Goal: Task Accomplishment & Management: Manage account settings

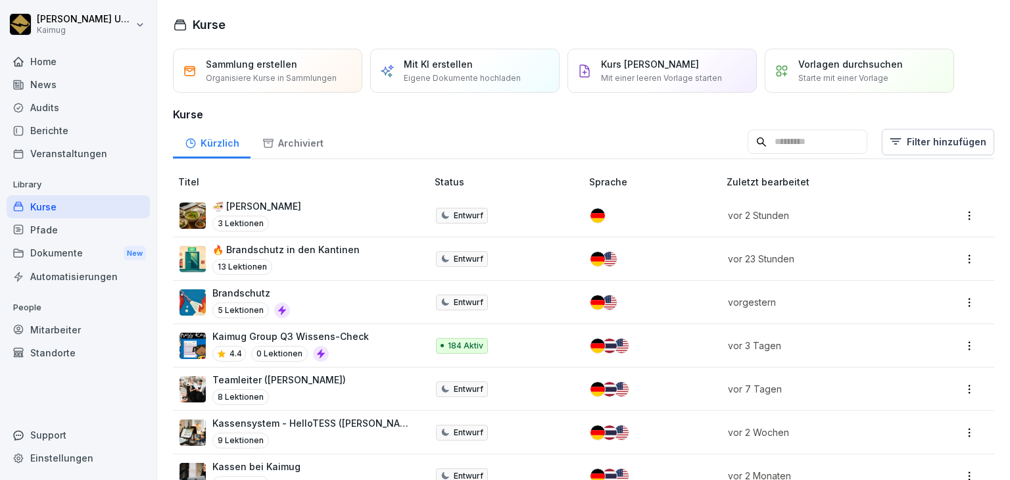
click at [326, 382] on div "Teamleiter ([PERSON_NAME]) 8 Lektionen" at bounding box center [297, 389] width 234 height 32
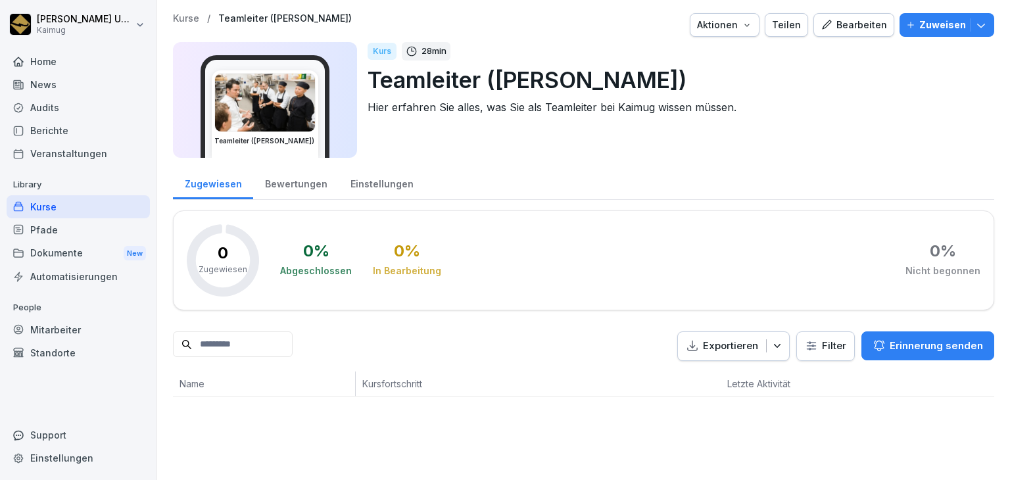
click at [847, 32] on button "Bearbeiten" at bounding box center [854, 25] width 81 height 24
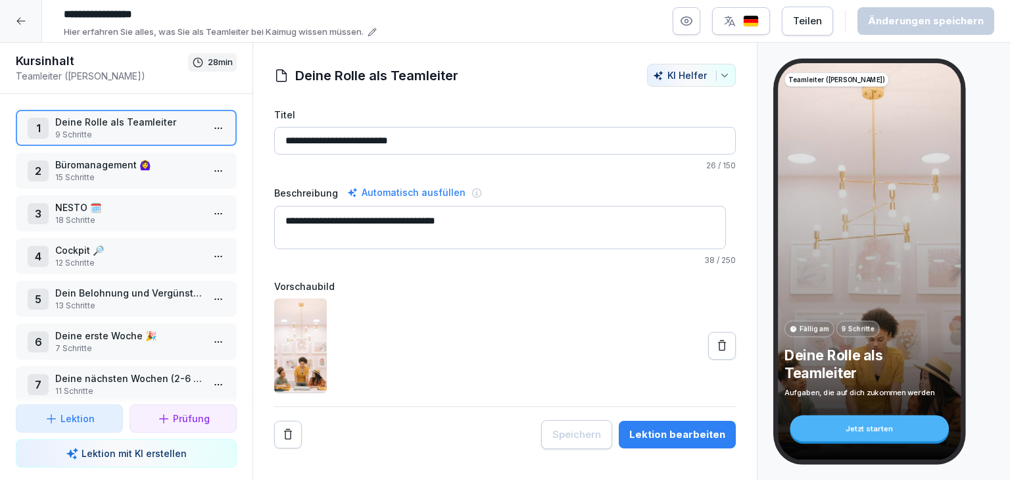
click at [126, 345] on p "7 Schritte" at bounding box center [128, 349] width 147 height 12
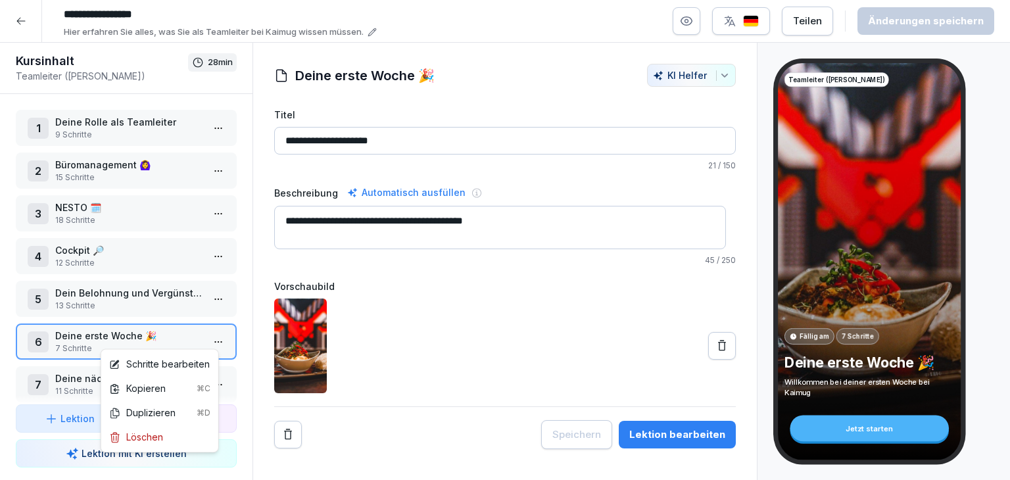
click at [204, 348] on html "**********" at bounding box center [505, 240] width 1010 height 480
click at [180, 354] on div "Schritte bearbeiten" at bounding box center [160, 364] width 112 height 24
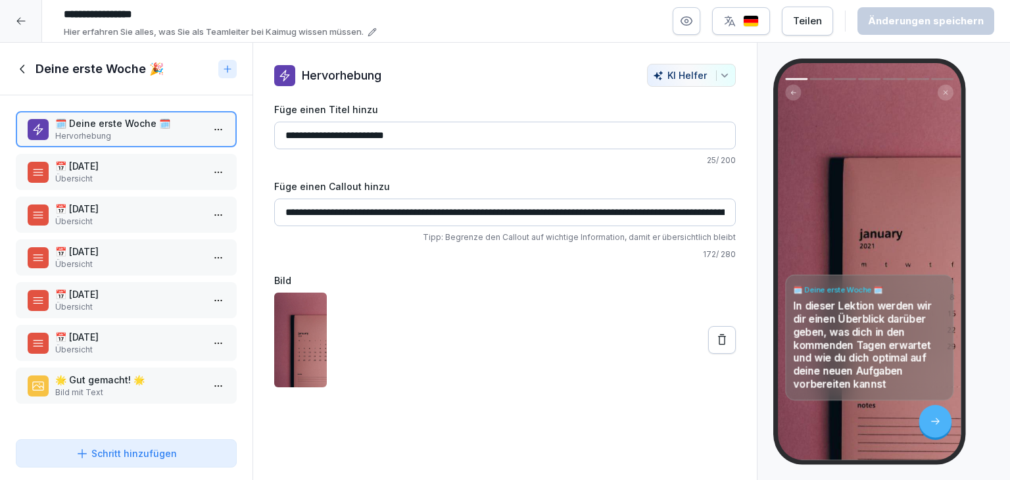
click at [118, 168] on p "📅 Montag" at bounding box center [128, 166] width 147 height 14
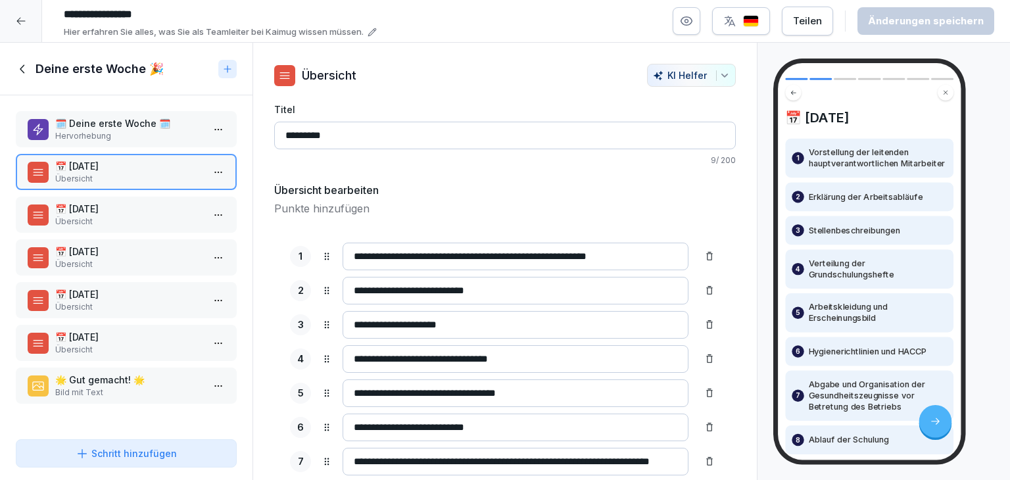
click at [830, 109] on div "📅 Montag 1 Vorstellung der leitenden hauptverantwortlichen Mitarbeiter 2 Erklär…" at bounding box center [869, 261] width 183 height 397
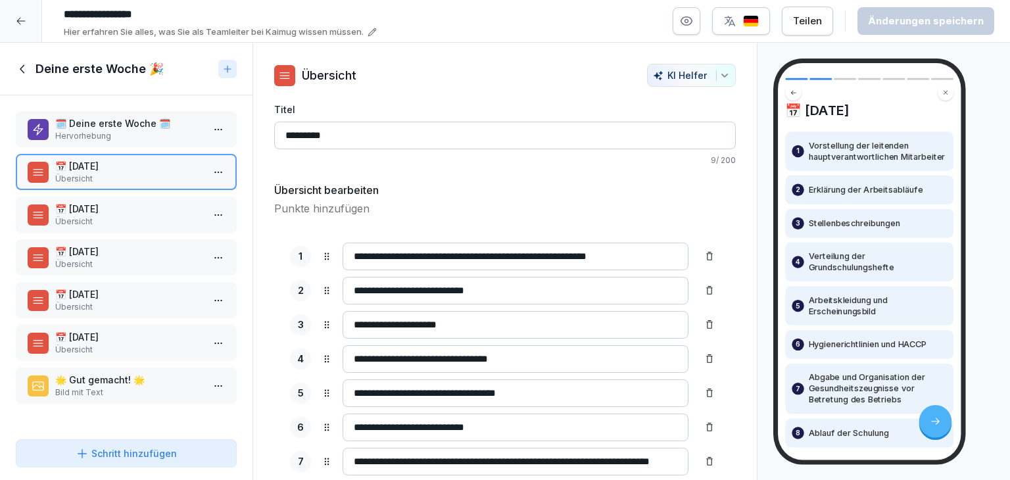
click at [132, 205] on p "📅 Dienstag" at bounding box center [128, 209] width 147 height 14
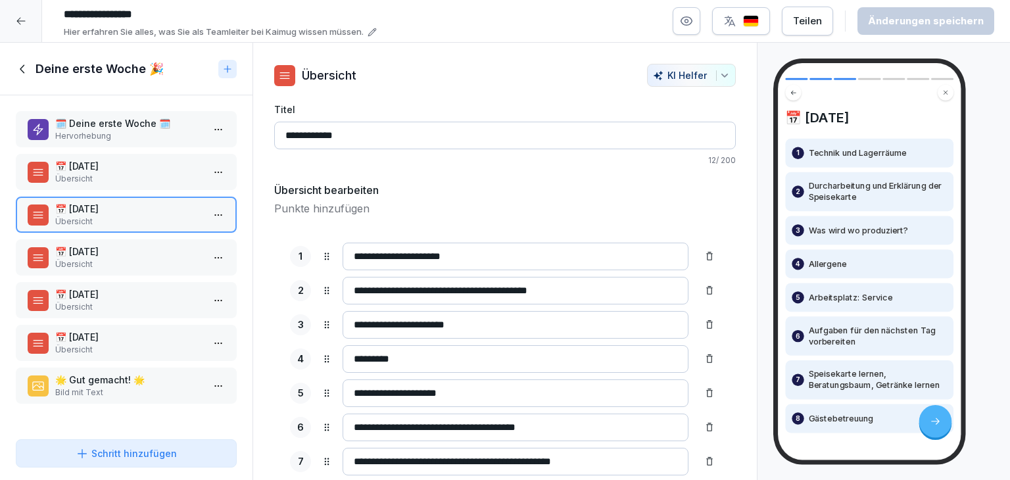
click at [122, 259] on p "Übersicht" at bounding box center [128, 265] width 147 height 12
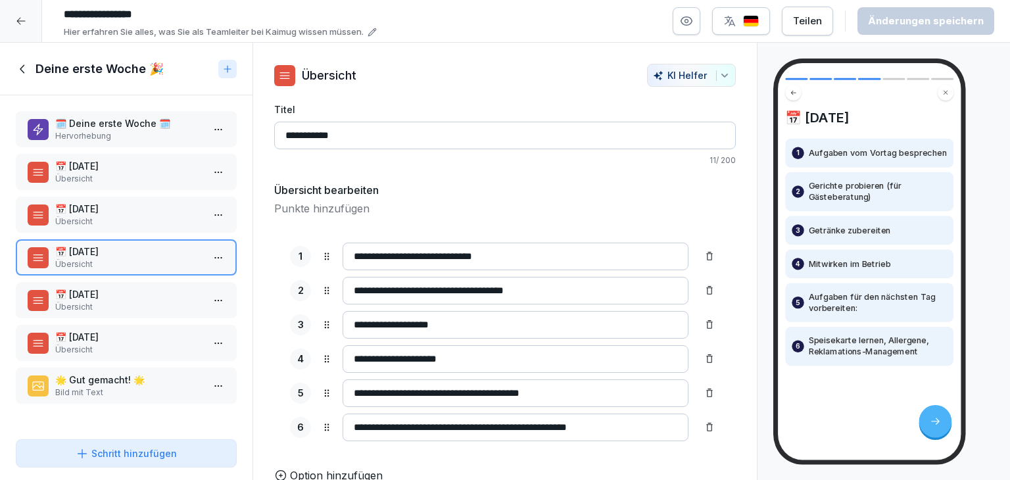
click at [823, 435] on div "📅 Mittwoch 1 Aufgaben vom Vortag besprechen 2 Gerichte probieren (für Gästebera…" at bounding box center [869, 261] width 183 height 397
click at [98, 292] on p "📅 Donnerstag" at bounding box center [128, 294] width 147 height 14
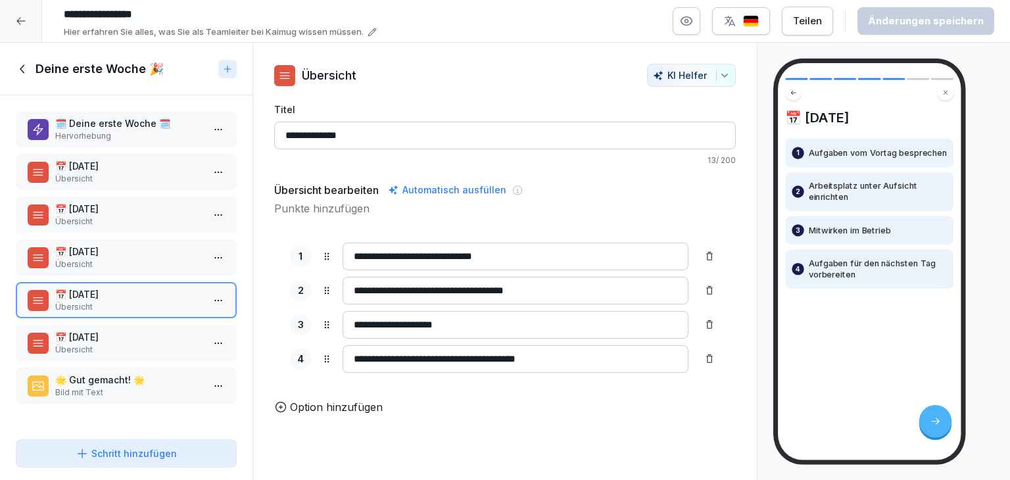
click at [800, 253] on div "4 Aufgaben für den nächsten Tag vorbereiten" at bounding box center [869, 268] width 168 height 39
